Goal: Transaction & Acquisition: Contribute content

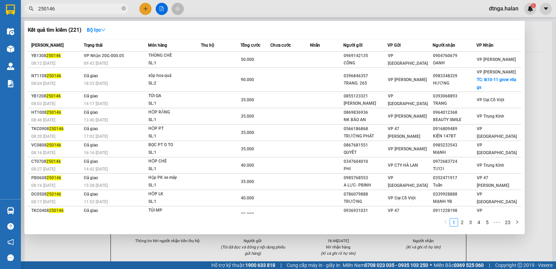
click at [67, 253] on div at bounding box center [278, 134] width 556 height 269
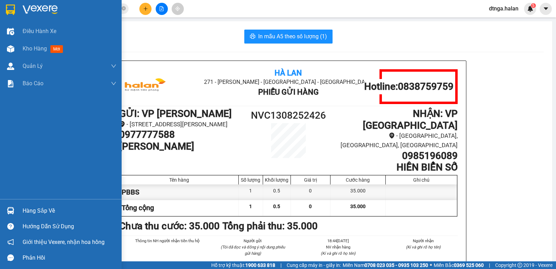
click at [26, 210] on div "Hàng sắp về" at bounding box center [70, 210] width 94 height 10
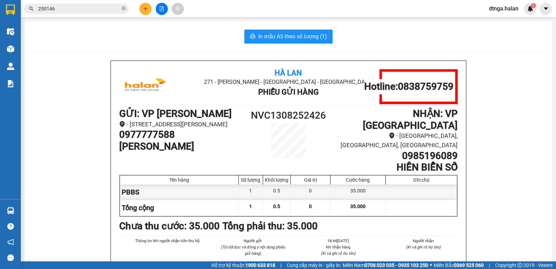
click at [501, 179] on section "Kết quả tìm kiếm ( 221 ) Bộ lọc Mã ĐH Trạng thái Món hàng Thu hộ Tổng cước Chưa…" at bounding box center [278, 134] width 556 height 269
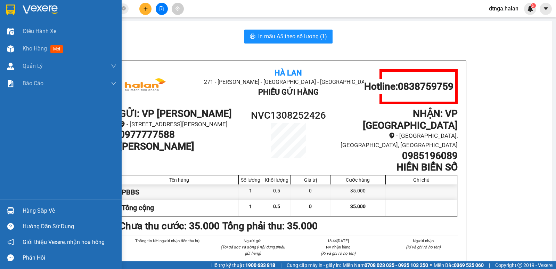
click at [30, 213] on div "Hàng sắp về" at bounding box center [70, 210] width 94 height 10
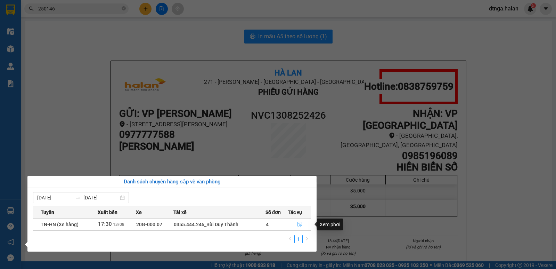
click at [297, 224] on icon "file-done" at bounding box center [299, 223] width 5 height 5
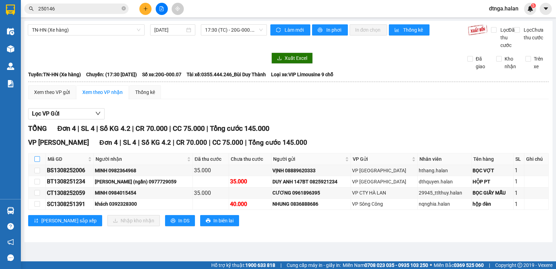
click at [36, 162] on input "checkbox" at bounding box center [37, 159] width 6 height 6
checkbox input "true"
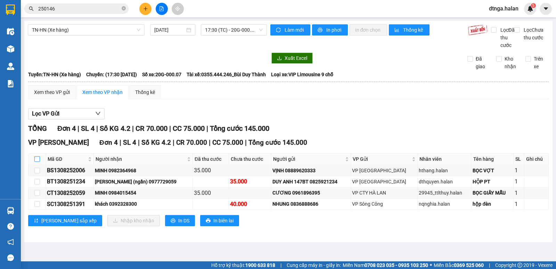
checkbox input "true"
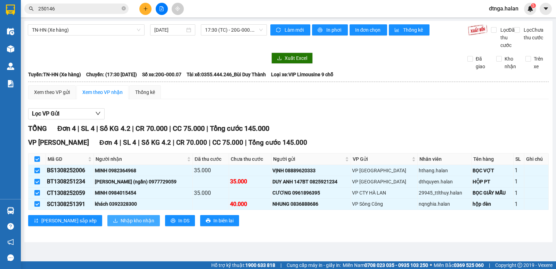
click at [121, 224] on span "Nhập kho nhận" at bounding box center [138, 221] width 34 height 8
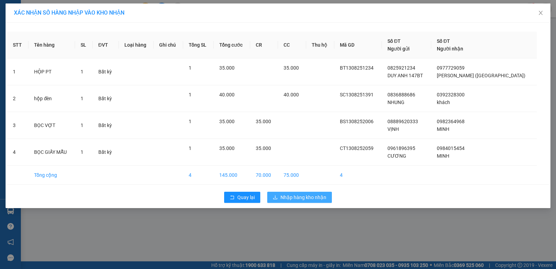
click at [303, 197] on span "Nhập hàng kho nhận" at bounding box center [303, 197] width 46 height 8
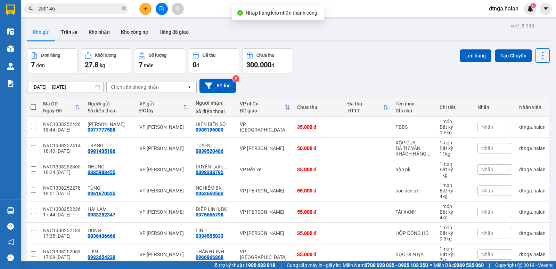
click at [33, 107] on span at bounding box center [34, 107] width 6 height 6
click at [33, 104] on input "checkbox" at bounding box center [33, 104] width 0 height 0
checkbox input "true"
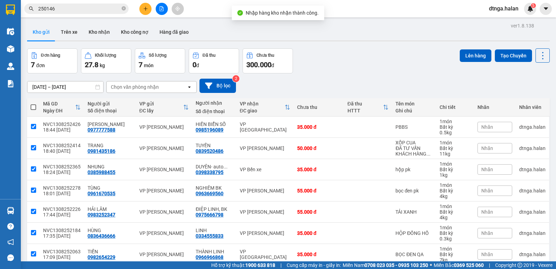
checkbox input "true"
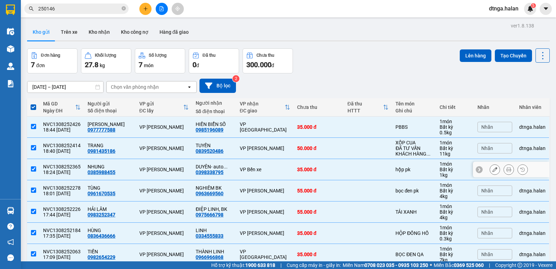
scroll to position [32, 0]
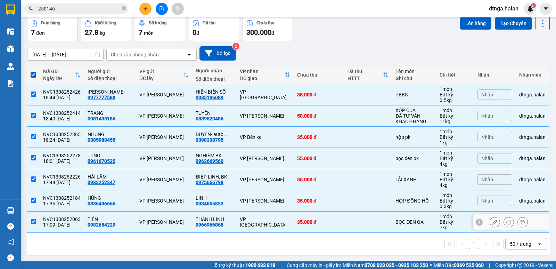
click at [242, 218] on div "VP [GEOGRAPHIC_DATA]" at bounding box center [265, 221] width 50 height 11
checkbox input "false"
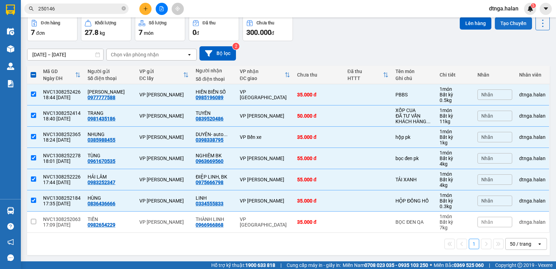
click at [503, 23] on button "Tạo Chuyến" at bounding box center [513, 23] width 37 height 13
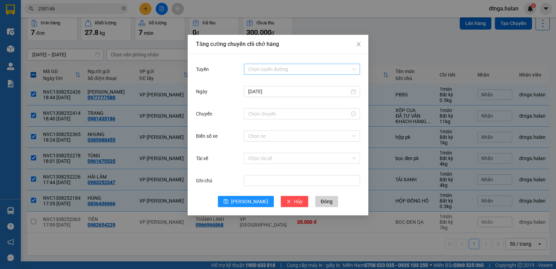
click at [347, 72] on input "Tuyến" at bounding box center [299, 69] width 103 height 10
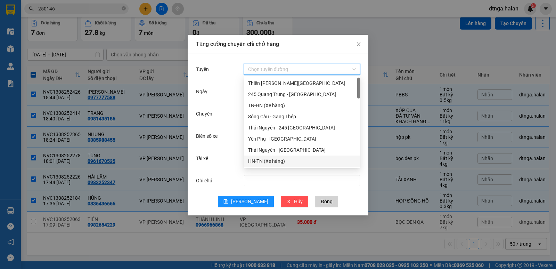
click at [258, 159] on div "HN-TN (Xe hàng)" at bounding box center [302, 161] width 108 height 8
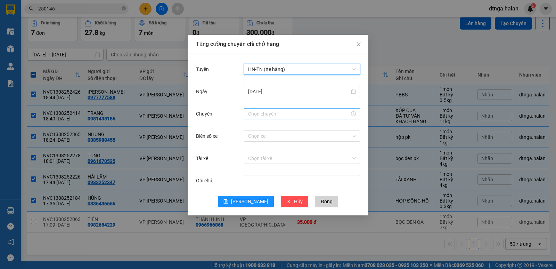
click at [275, 114] on input "Chuyến" at bounding box center [298, 114] width 101 height 8
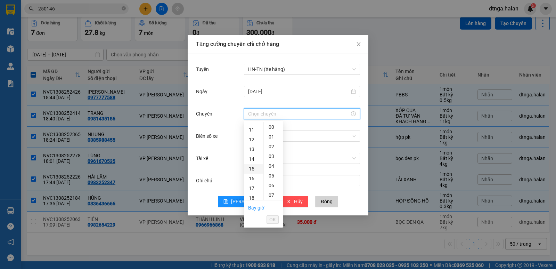
scroll to position [174, 0]
click at [251, 146] on div "20" at bounding box center [253, 148] width 19 height 10
type input "20:00"
drag, startPoint x: 271, startPoint y: 220, endPoint x: 283, endPoint y: 173, distance: 48.6
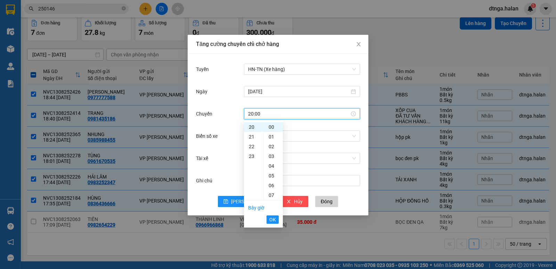
click at [271, 220] on span "OK" at bounding box center [272, 219] width 7 height 8
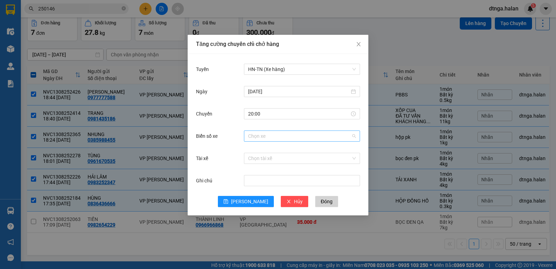
click at [300, 136] on input "Biển số xe" at bounding box center [299, 136] width 103 height 10
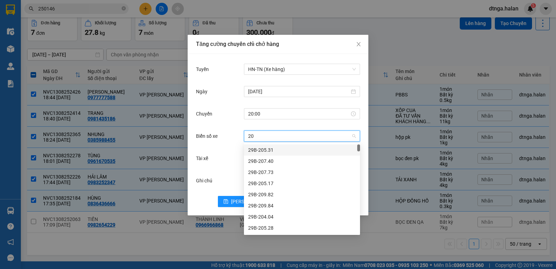
type input "20g"
click at [272, 182] on div "20G-000.07" at bounding box center [302, 183] width 108 height 8
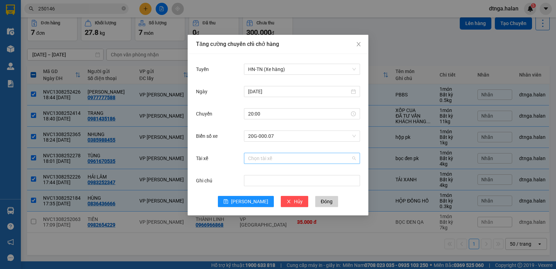
click at [272, 156] on input "Tài xế" at bounding box center [299, 158] width 103 height 10
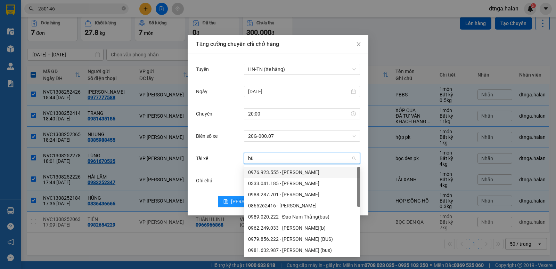
type input "bùi"
click at [264, 237] on div "0355.444.246_Bùi Duy Thành" at bounding box center [302, 239] width 108 height 8
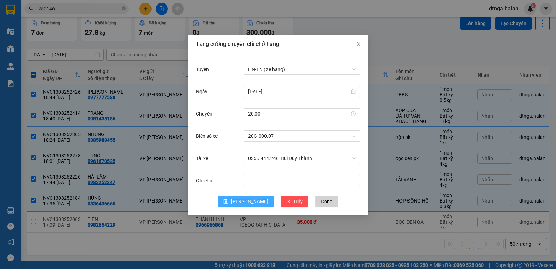
click at [249, 201] on span "[PERSON_NAME]" at bounding box center [249, 201] width 37 height 8
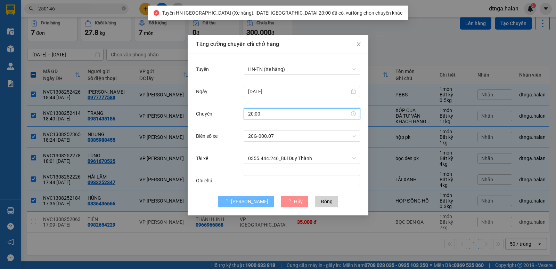
click at [263, 114] on input "20:00" at bounding box center [298, 114] width 101 height 8
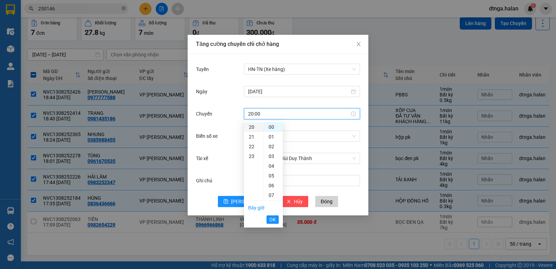
scroll to position [160, 0]
click at [250, 149] on div "19" at bounding box center [253, 152] width 19 height 10
click at [271, 174] on div "55" at bounding box center [273, 176] width 19 height 10
type input "19:55"
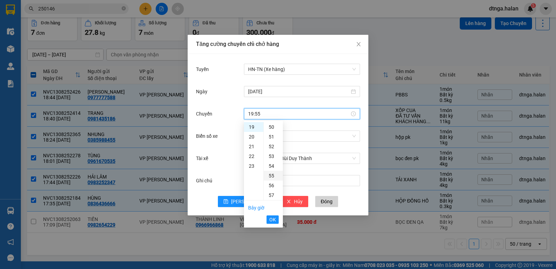
scroll to position [535, 0]
click at [274, 219] on span "OK" at bounding box center [272, 219] width 7 height 8
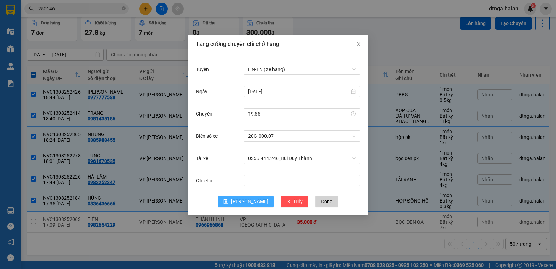
click at [250, 202] on span "[PERSON_NAME]" at bounding box center [249, 201] width 37 height 8
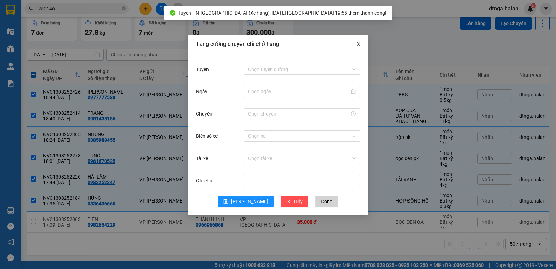
click at [360, 43] on icon "close" at bounding box center [359, 44] width 6 height 6
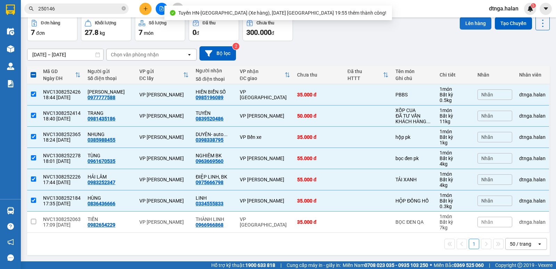
click at [465, 24] on button "Lên hàng" at bounding box center [476, 23] width 32 height 13
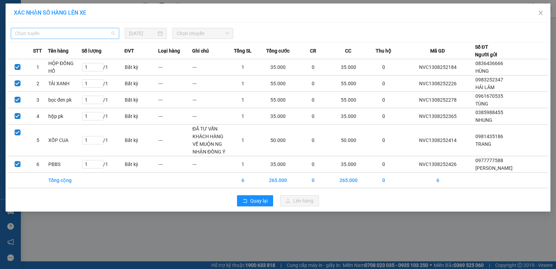
click at [84, 33] on span "Chọn tuyến" at bounding box center [65, 33] width 100 height 10
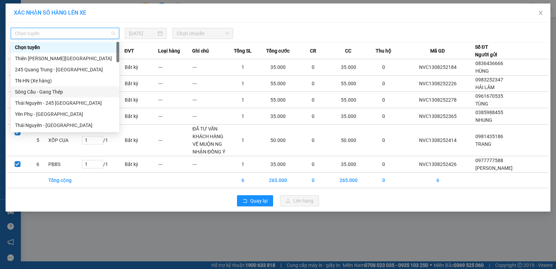
scroll to position [70, 0]
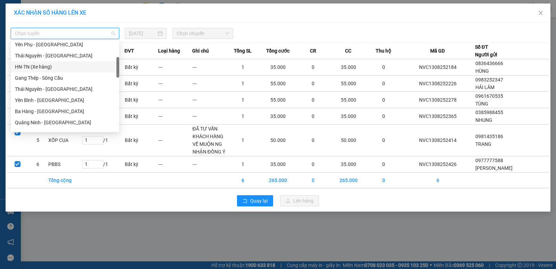
click at [46, 67] on div "HN-TN (Xe hàng)" at bounding box center [65, 67] width 100 height 8
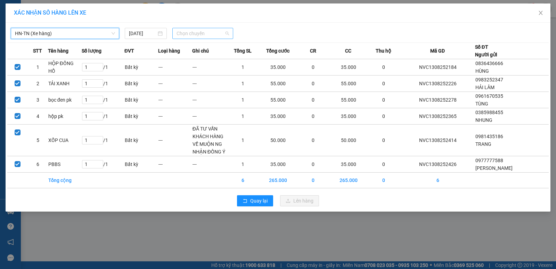
click at [201, 34] on span "Chọn chuyến" at bounding box center [203, 33] width 52 height 10
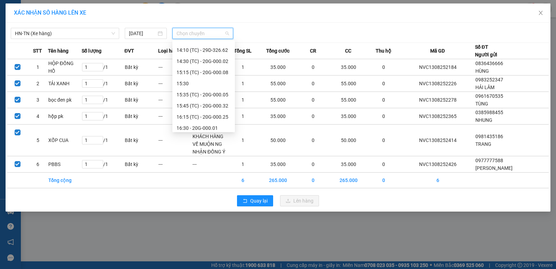
scroll to position [311, 0]
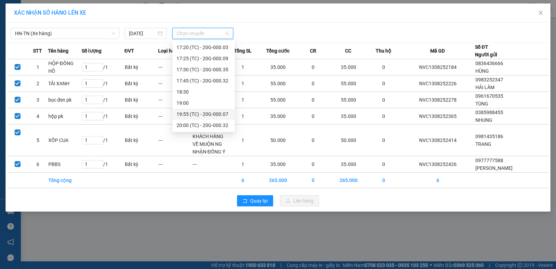
click at [214, 114] on div "19:55 (TC) - 20G-000.07" at bounding box center [204, 114] width 54 height 8
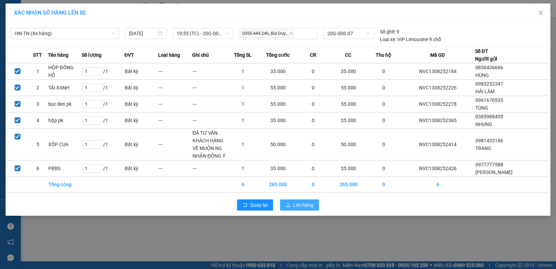
click at [297, 204] on span "Lên hàng" at bounding box center [303, 205] width 20 height 8
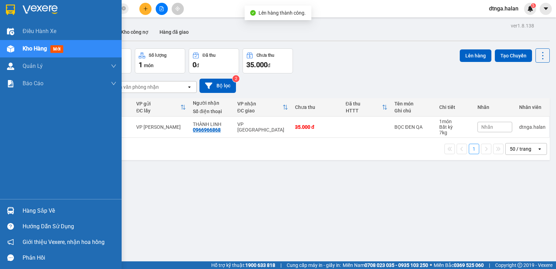
click at [25, 210] on div "Hàng sắp về" at bounding box center [70, 210] width 94 height 10
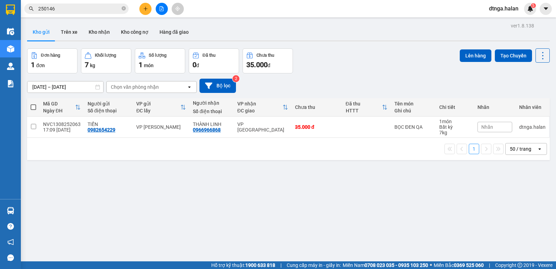
click at [388, 212] on section "Kết quả tìm kiếm ( 221 ) Bộ lọc Mã ĐH Trạng thái Món hàng Thu hộ Tổng cước Chưa…" at bounding box center [278, 134] width 556 height 269
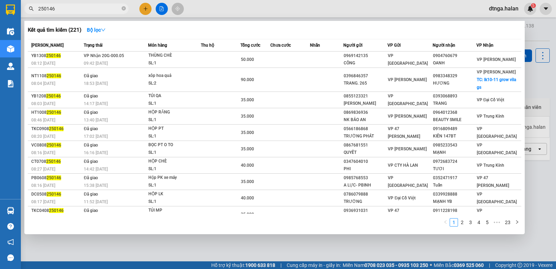
click at [105, 9] on input "250146" at bounding box center [79, 9] width 82 height 8
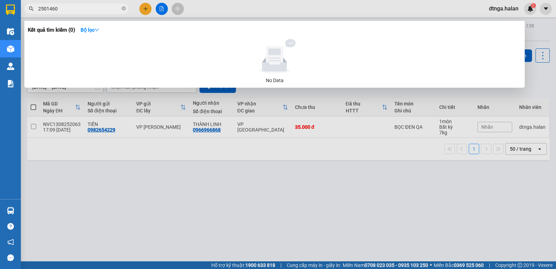
click at [113, 6] on input "2501460" at bounding box center [79, 9] width 82 height 8
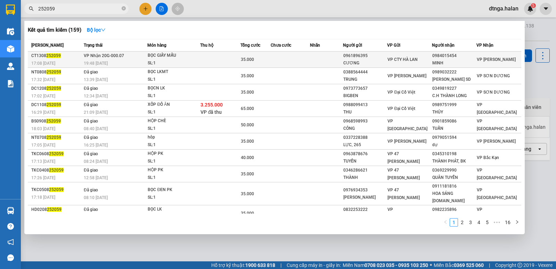
type input "252059"
click at [303, 56] on td at bounding box center [290, 59] width 39 height 16
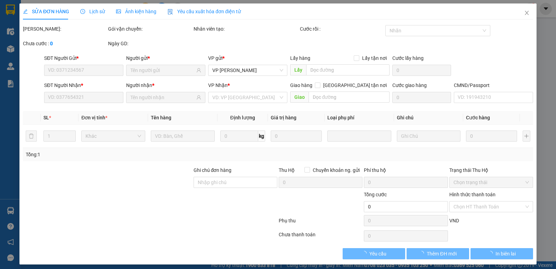
type input "0961896395"
type input "CƯƠNG"
type input "0984015454"
type input "MINH"
type input "35.000"
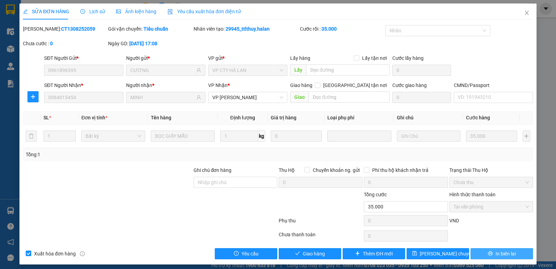
click at [513, 253] on button "In biên lai" at bounding box center [502, 253] width 63 height 11
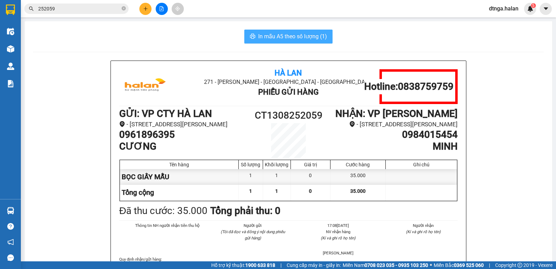
click at [311, 35] on span "In mẫu A5 theo số lượng (1)" at bounding box center [292, 36] width 69 height 9
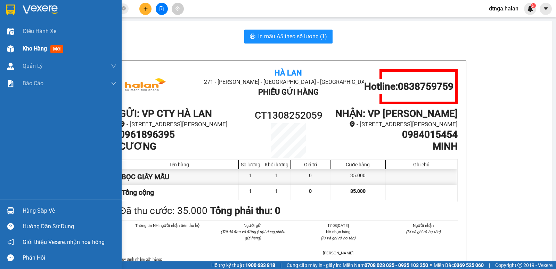
click at [23, 46] on span "Kho hàng" at bounding box center [35, 48] width 24 height 7
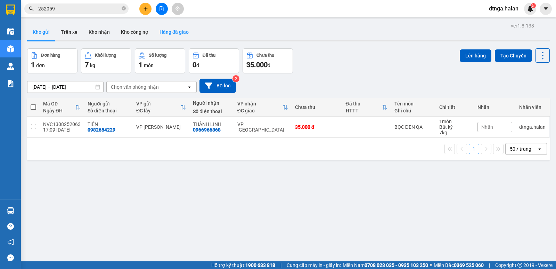
click at [170, 31] on button "Hàng đã giao" at bounding box center [174, 32] width 40 height 17
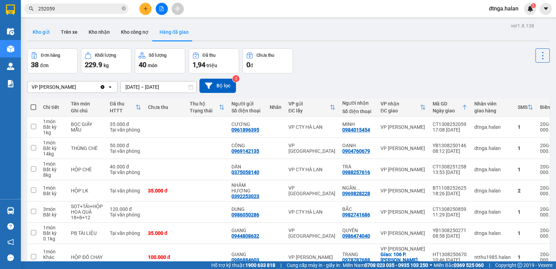
click at [39, 29] on button "Kho gửi" at bounding box center [41, 32] width 28 height 17
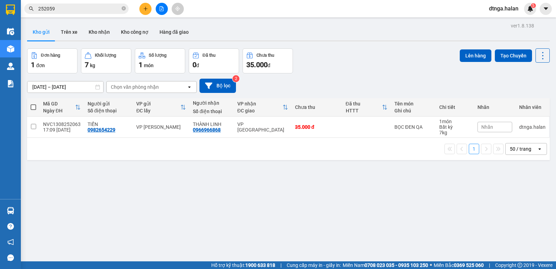
click at [31, 105] on span at bounding box center [34, 107] width 6 height 6
click at [33, 104] on input "checkbox" at bounding box center [33, 104] width 0 height 0
checkbox input "true"
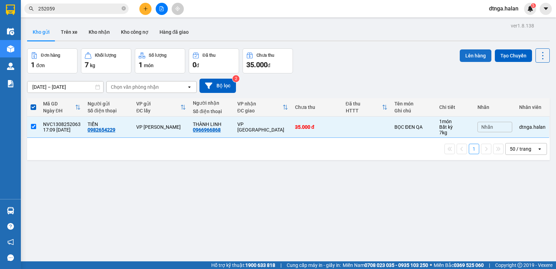
click at [460, 55] on button "Lên hàng" at bounding box center [476, 55] width 32 height 13
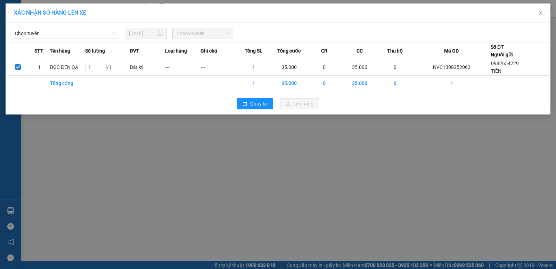
click at [77, 31] on span "Chọn tuyến" at bounding box center [65, 33] width 100 height 10
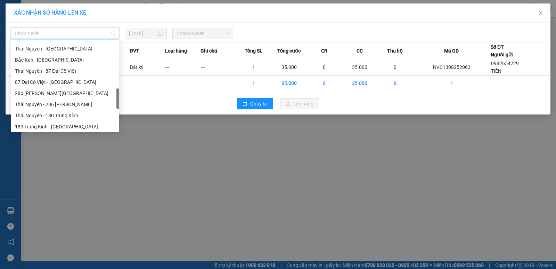
scroll to position [313, 0]
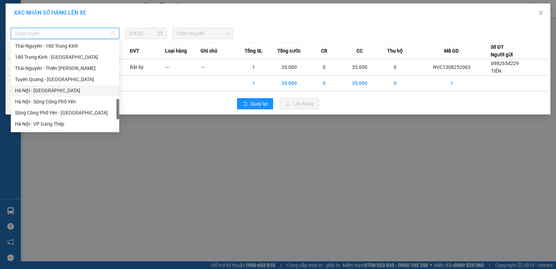
click at [56, 90] on div "Hà Nội - [GEOGRAPHIC_DATA]" at bounding box center [65, 91] width 100 height 8
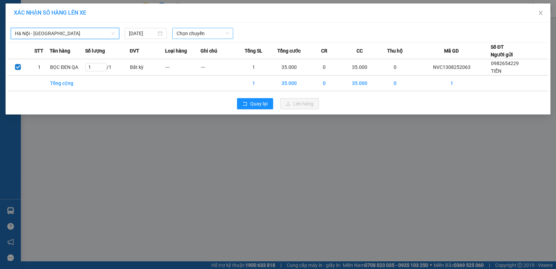
click at [205, 31] on span "Chọn chuyến" at bounding box center [203, 33] width 52 height 10
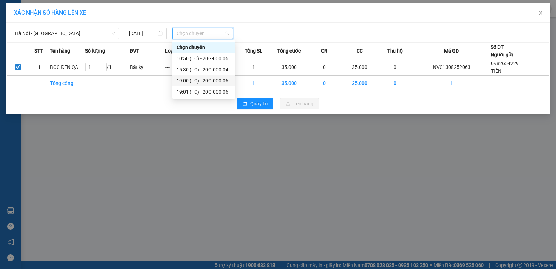
click at [224, 80] on div "19:00 (TC) - 20G-000.06" at bounding box center [204, 81] width 54 height 8
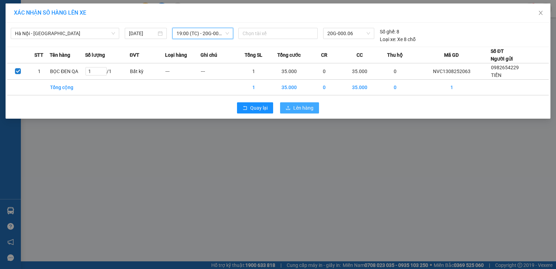
click at [294, 108] on span "Lên hàng" at bounding box center [303, 108] width 20 height 8
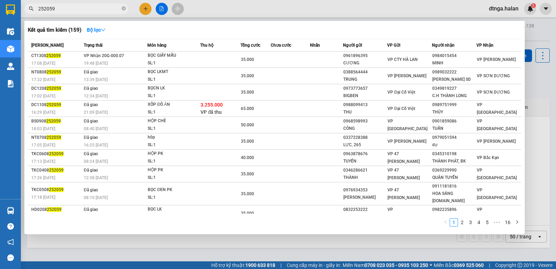
click at [101, 5] on input "252059" at bounding box center [79, 9] width 82 height 8
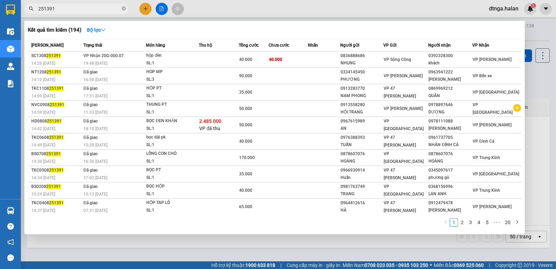
type input "251391"
click at [127, 248] on div at bounding box center [278, 134] width 556 height 269
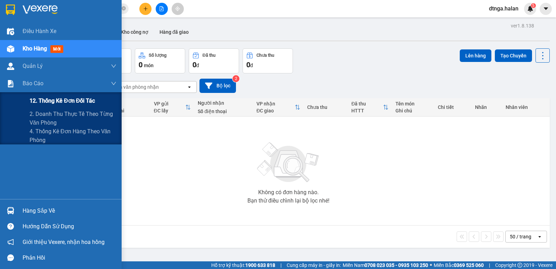
click at [55, 102] on span "12. Thống kê đơn đối tác" at bounding box center [62, 100] width 65 height 9
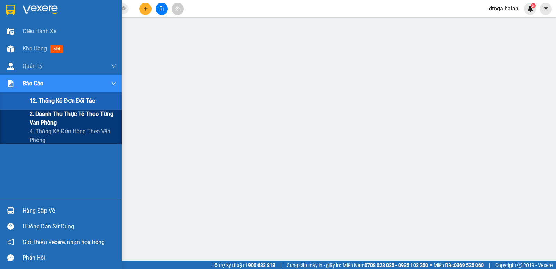
click at [64, 115] on span "2. Doanh thu thực tế theo từng văn phòng" at bounding box center [73, 117] width 87 height 17
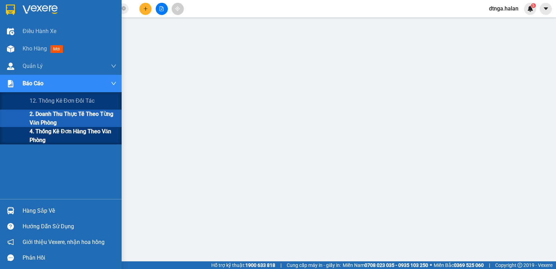
click at [74, 129] on span "4. Thống kê đơn hàng theo văn phòng" at bounding box center [73, 135] width 87 height 17
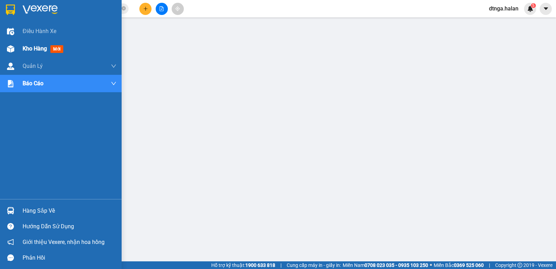
click at [41, 48] on span "Kho hàng" at bounding box center [35, 48] width 24 height 7
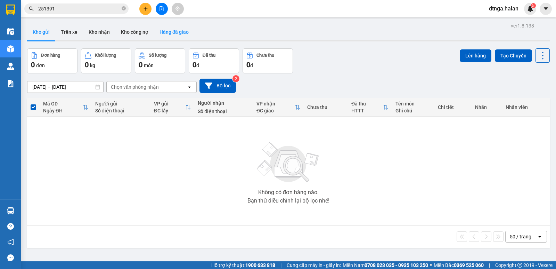
click at [175, 33] on button "Hàng đã giao" at bounding box center [174, 32] width 40 height 17
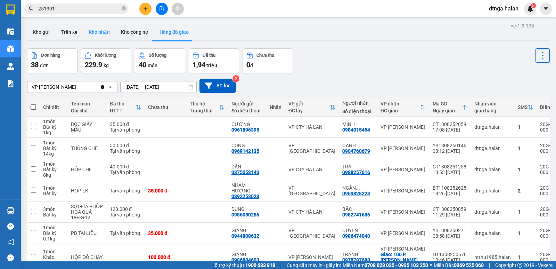
click at [102, 31] on button "Kho nhận" at bounding box center [99, 32] width 32 height 17
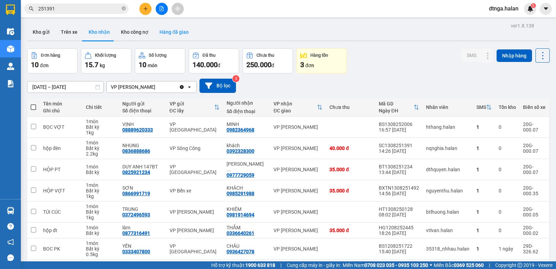
click at [172, 30] on button "Hàng đã giao" at bounding box center [174, 32] width 40 height 17
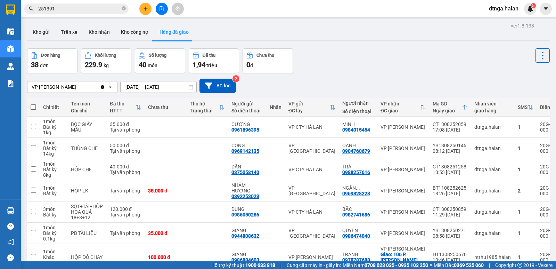
scroll to position [99, 0]
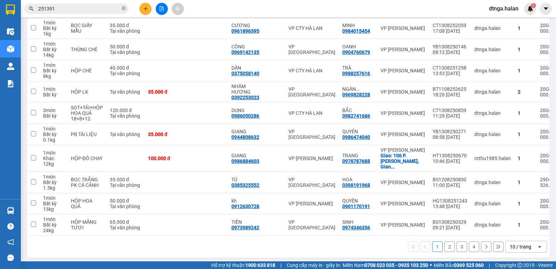
click at [537, 244] on icon "open" at bounding box center [540, 247] width 6 height 6
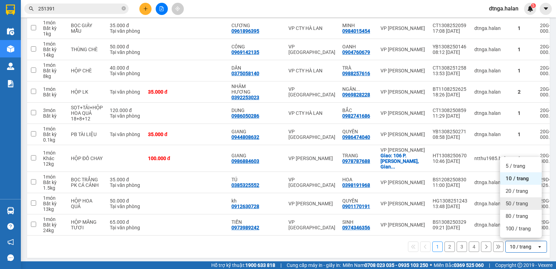
click at [526, 203] on span "50 / trang" at bounding box center [517, 203] width 22 height 7
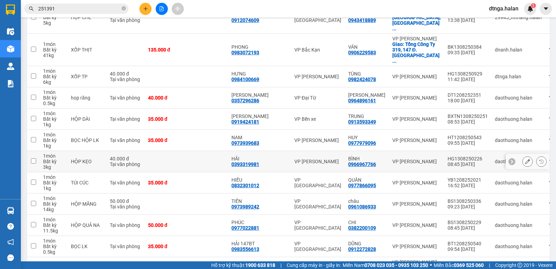
scroll to position [585, 0]
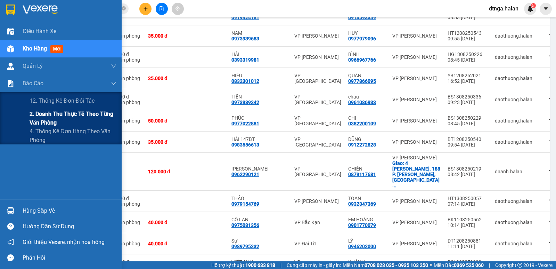
click at [52, 117] on span "2. Doanh thu thực tế theo từng văn phòng" at bounding box center [73, 117] width 87 height 17
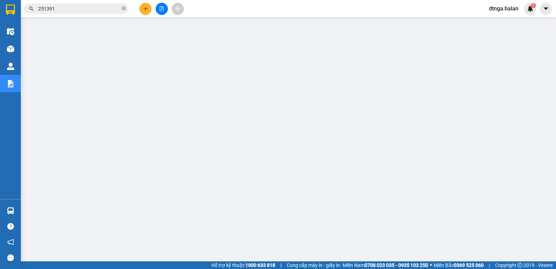
scroll to position [7, 0]
click at [144, 9] on icon "plus" at bounding box center [146, 8] width 4 height 0
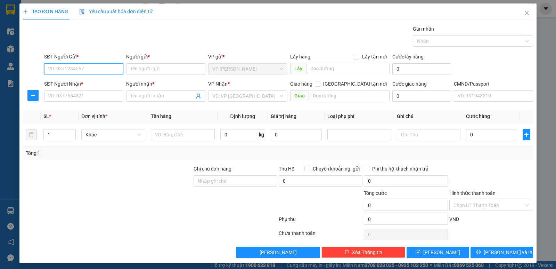
click at [101, 73] on input "SĐT Người Gửi *" at bounding box center [83, 68] width 79 height 11
type input "0828672768"
click at [93, 83] on div "0828672768 - NGA VP276NVC" at bounding box center [83, 83] width 70 height 8
type input "NGA VP276NVC"
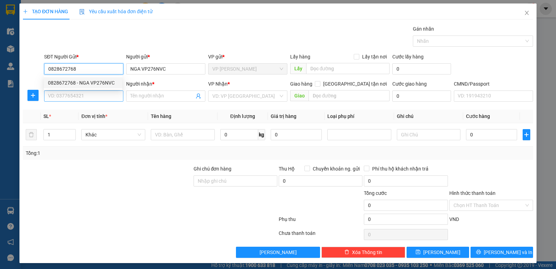
type input "0828672768"
click at [92, 91] on input "SĐT Người Nhận *" at bounding box center [83, 95] width 79 height 11
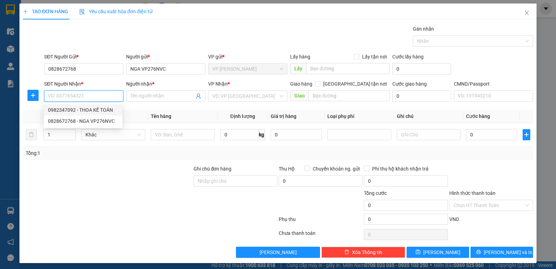
click at [93, 109] on div "0982347092 - THOA KẾ TOÁN" at bounding box center [83, 110] width 70 height 8
type input "0982347092"
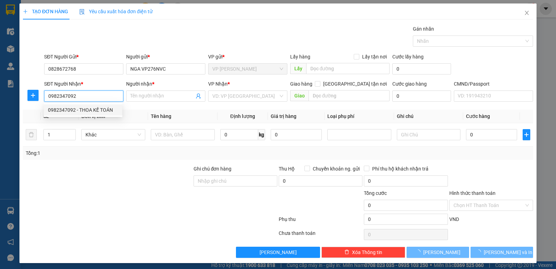
type input "THOA KẾ TOÁN"
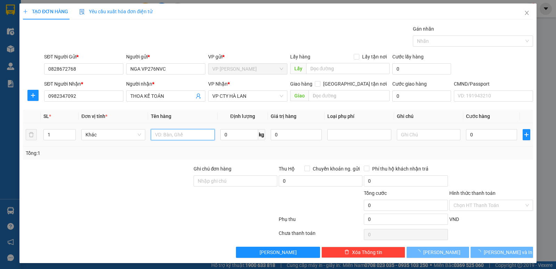
click at [189, 133] on input "text" at bounding box center [183, 134] width 64 height 11
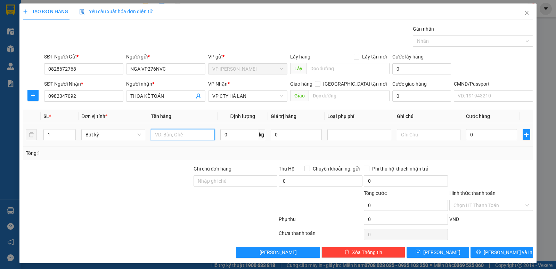
type input "n"
click at [524, 13] on icon "close" at bounding box center [527, 13] width 6 height 6
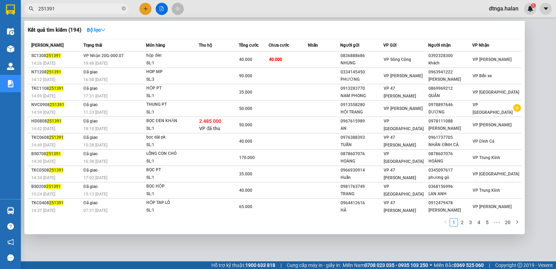
click at [99, 10] on input "251391" at bounding box center [79, 9] width 82 height 8
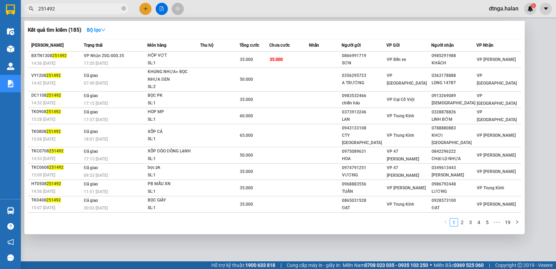
type input "251492"
click at [146, 8] on div at bounding box center [278, 134] width 556 height 269
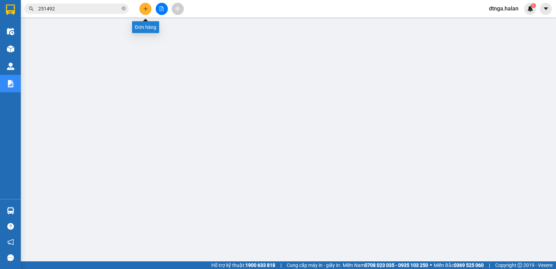
click at [148, 7] on button at bounding box center [145, 9] width 12 height 12
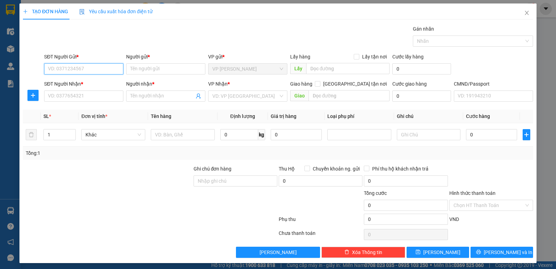
click at [109, 70] on input "SĐT Người Gửi *" at bounding box center [83, 68] width 79 height 11
click at [105, 82] on div "0828672768 - NGA VP276NVC" at bounding box center [83, 83] width 70 height 8
type input "0828672768"
type input "NGA VP276NVC"
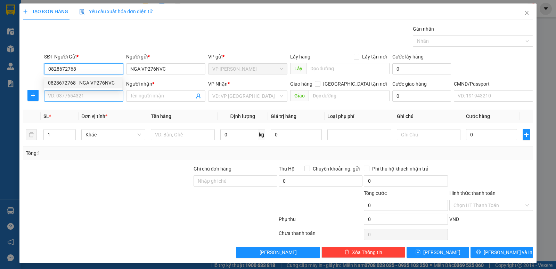
type input "0828672768"
click at [97, 92] on input "SĐT Người Nhận *" at bounding box center [83, 95] width 79 height 11
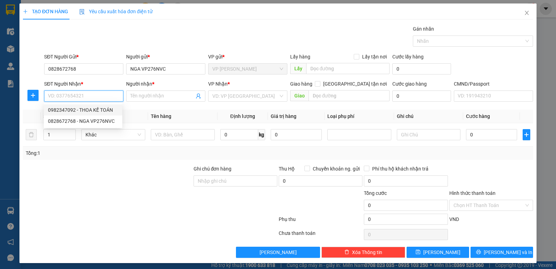
click at [96, 108] on div "0982347092 - THOA KẾ TOÁN" at bounding box center [83, 110] width 70 height 8
type input "0982347092"
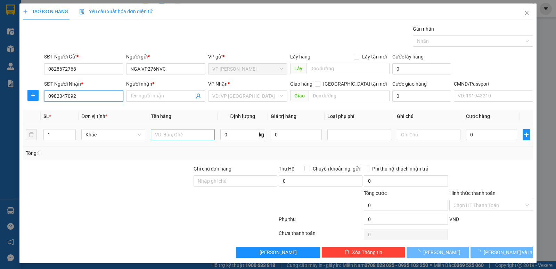
type input "THOA KẾ TOÁN"
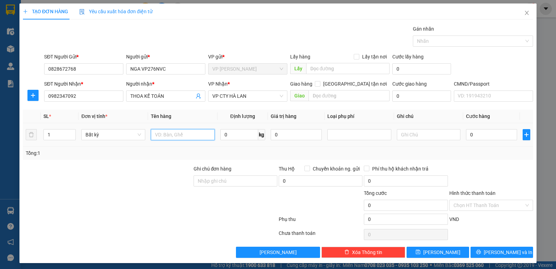
click at [192, 134] on input "text" at bounding box center [183, 134] width 64 height 11
type input "n"
type input "NỘP BCDT NGÀY 13/8+TIỀN"
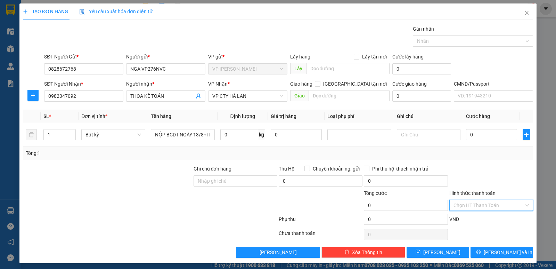
click at [466, 207] on input "Hình thức thanh toán" at bounding box center [489, 205] width 71 height 10
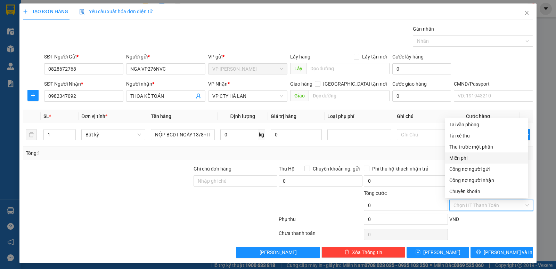
click at [468, 158] on div "Miễn phí" at bounding box center [486, 158] width 75 height 8
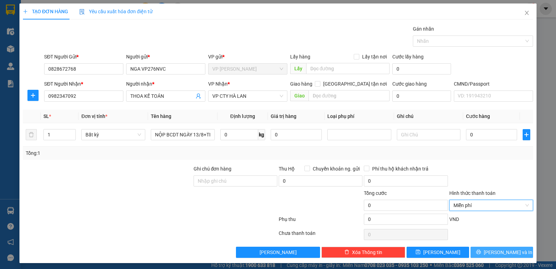
click at [481, 253] on icon "printer" at bounding box center [478, 251] width 5 height 5
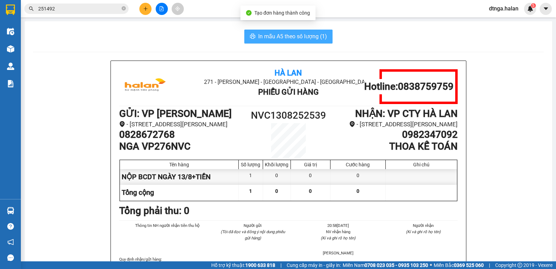
click at [312, 38] on span "In mẫu A5 theo số lượng (1)" at bounding box center [292, 36] width 69 height 9
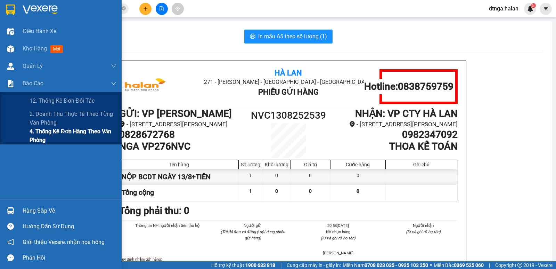
click at [45, 135] on span "4. Thống kê đơn hàng theo văn phòng" at bounding box center [73, 135] width 87 height 17
